Goal: Transaction & Acquisition: Download file/media

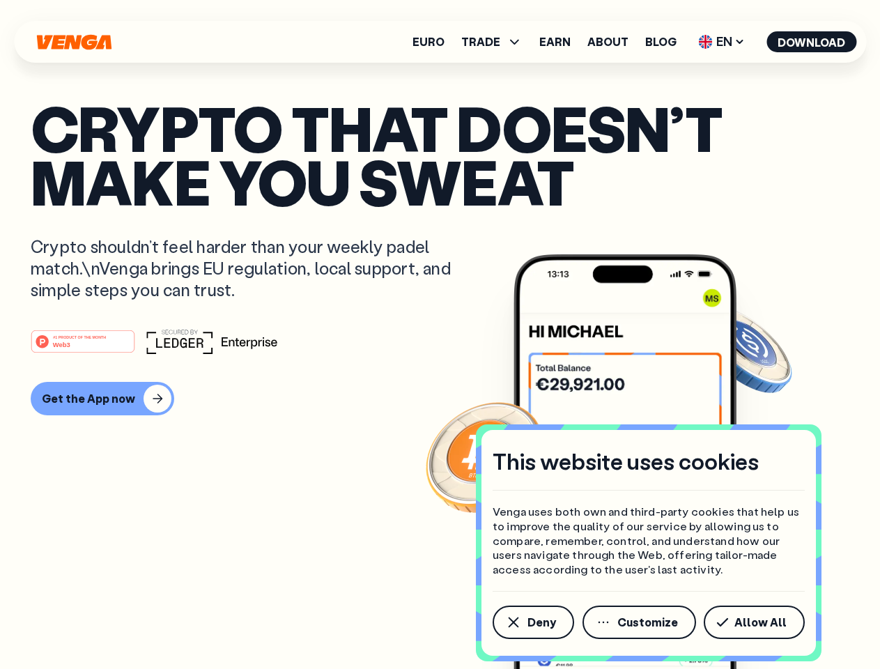
click at [439, 334] on div "#1 PRODUCT OF THE MONTH Web3" at bounding box center [440, 341] width 818 height 25
click at [532, 622] on span "Deny" at bounding box center [541, 621] width 29 height 11
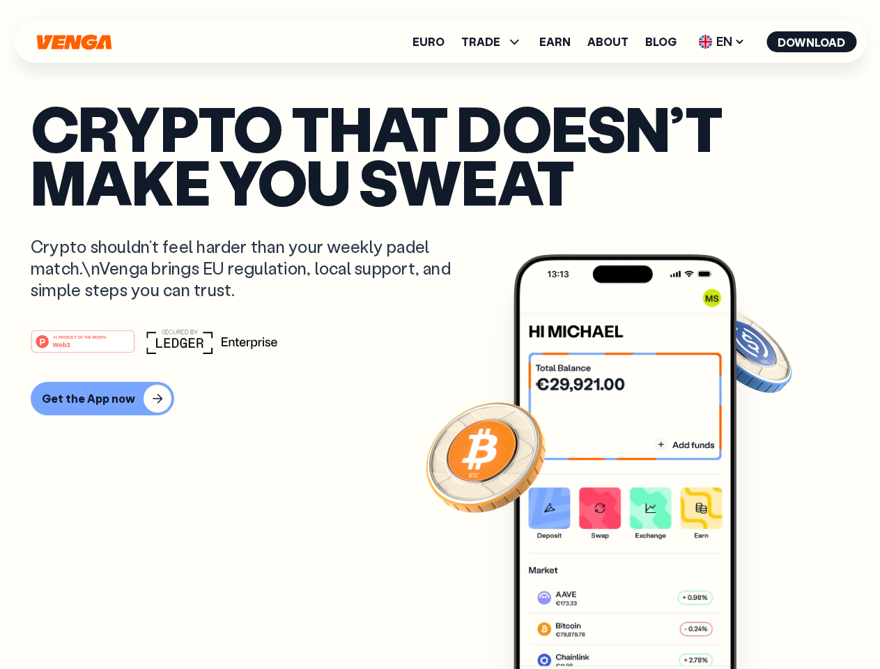
click at [640, 622] on img at bounding box center [624, 487] width 223 height 467
click at [756, 622] on article "Crypto that doesn’t make you sweat Crypto shouldn’t feel harder than your weekl…" at bounding box center [440, 362] width 818 height 522
click at [496, 42] on span "TRADE" at bounding box center [480, 41] width 39 height 11
click at [722, 42] on span "EN" at bounding box center [721, 42] width 56 height 22
click at [811, 42] on button "Download" at bounding box center [811, 41] width 90 height 21
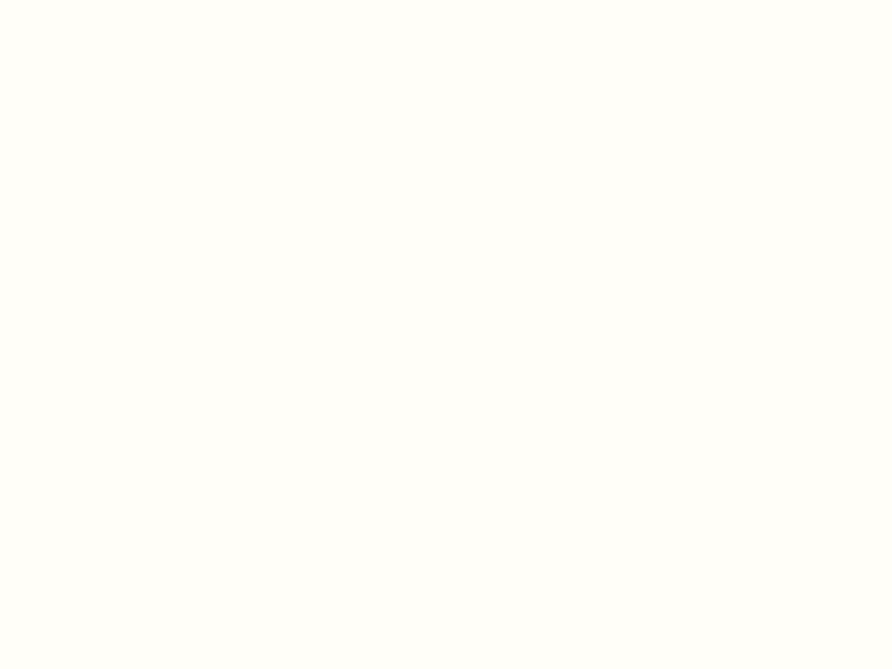
click at [100, 0] on html "This website uses cookies Venga uses both own and third-party cookies that help…" at bounding box center [446, 0] width 892 height 0
click at [85, 0] on html "This website uses cookies Venga uses both own and third-party cookies that help…" at bounding box center [446, 0] width 892 height 0
